Goal: Navigation & Orientation: Find specific page/section

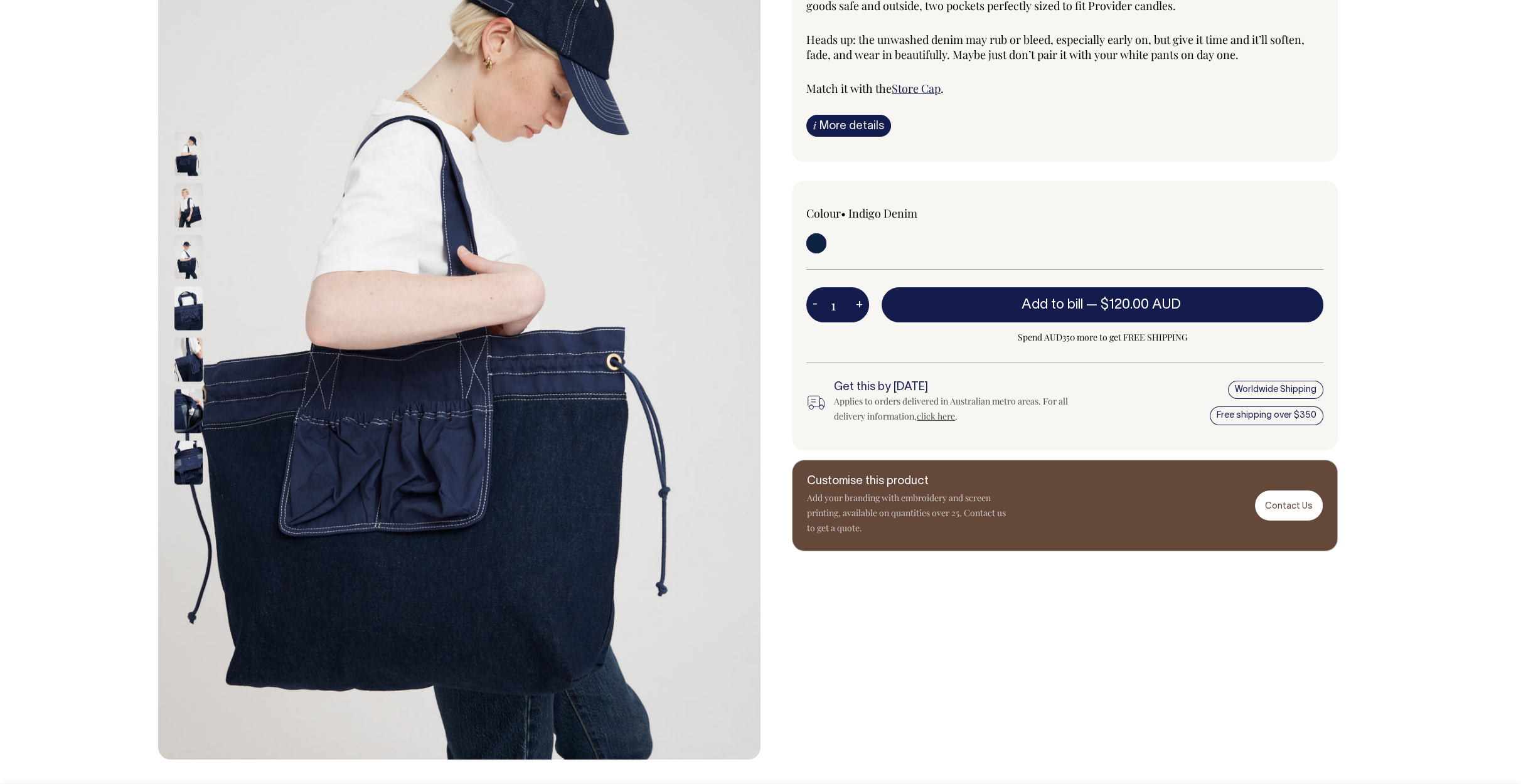
scroll to position [209, 0]
click at [192, 211] on img at bounding box center [188, 205] width 28 height 44
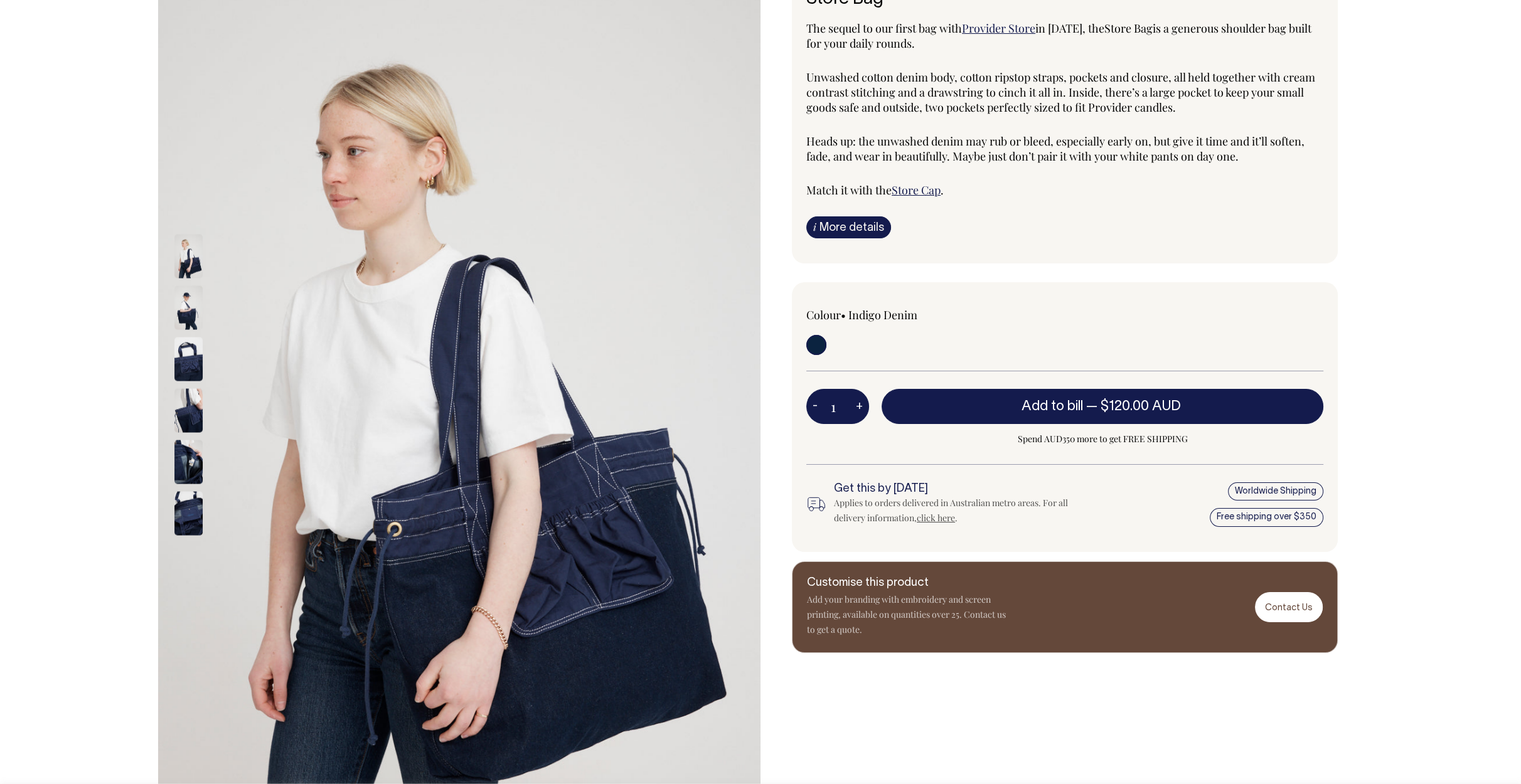
scroll to position [106, 0]
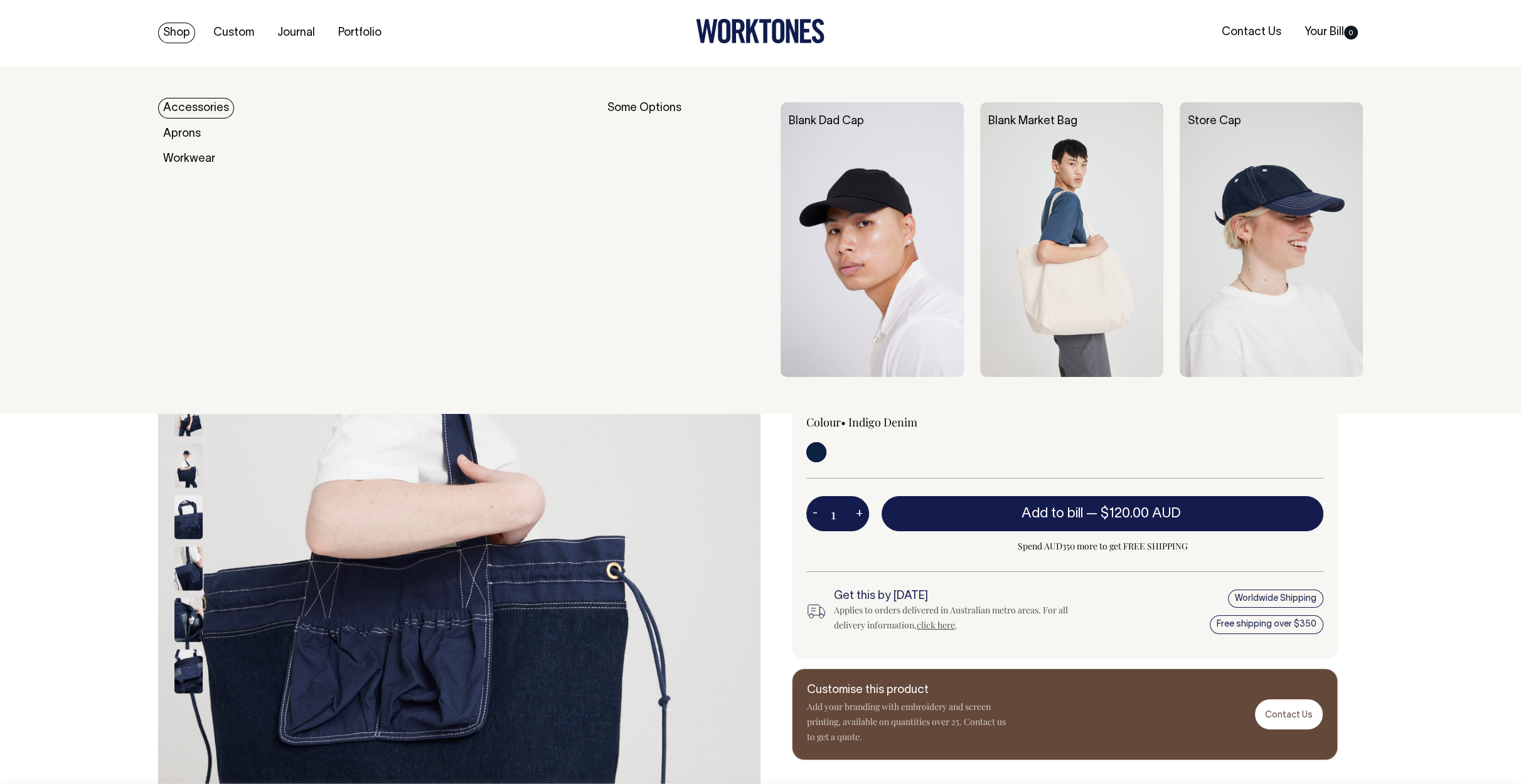
click at [178, 41] on link "Shop" at bounding box center [177, 33] width 37 height 20
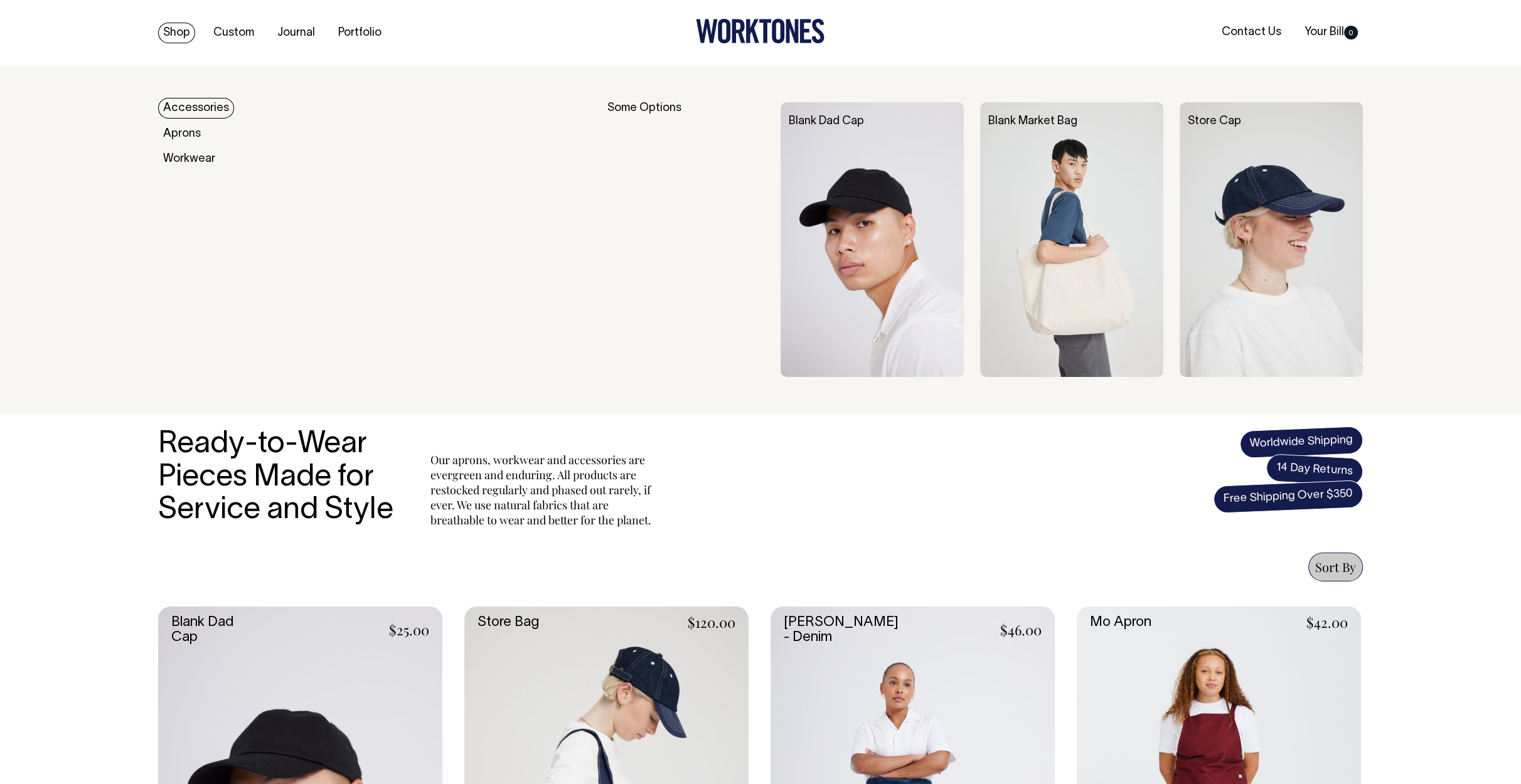
click at [203, 112] on link "Accessories" at bounding box center [196, 108] width 76 height 20
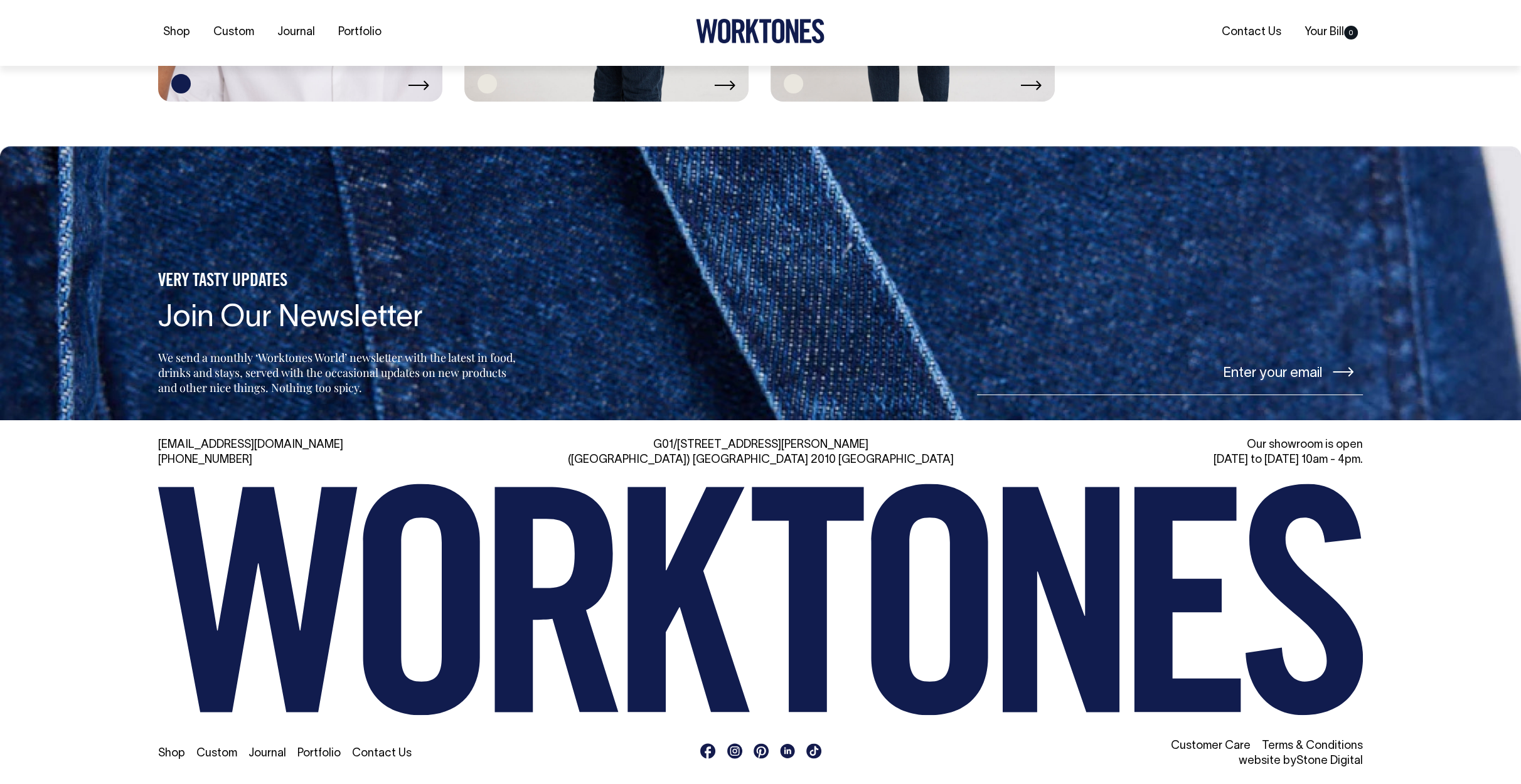
scroll to position [1828, 0]
